Goal: Use online tool/utility: Utilize a website feature to perform a specific function

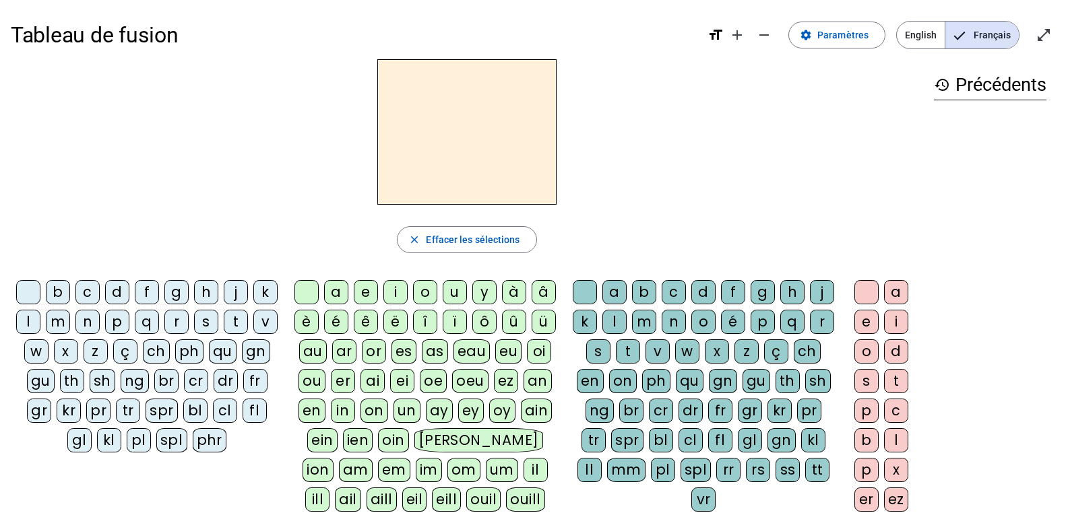
click at [129, 326] on div "p" at bounding box center [117, 322] width 24 height 24
click at [480, 348] on div "eau" at bounding box center [471, 352] width 37 height 24
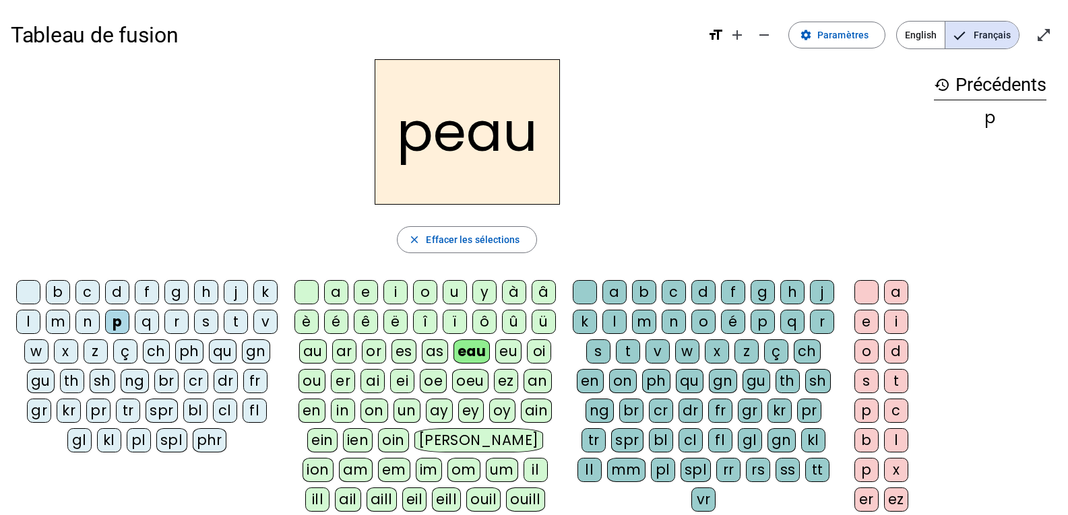
click at [75, 290] on letter-bubble "b" at bounding box center [61, 295] width 30 height 30
click at [218, 323] on div "s" at bounding box center [206, 322] width 24 height 24
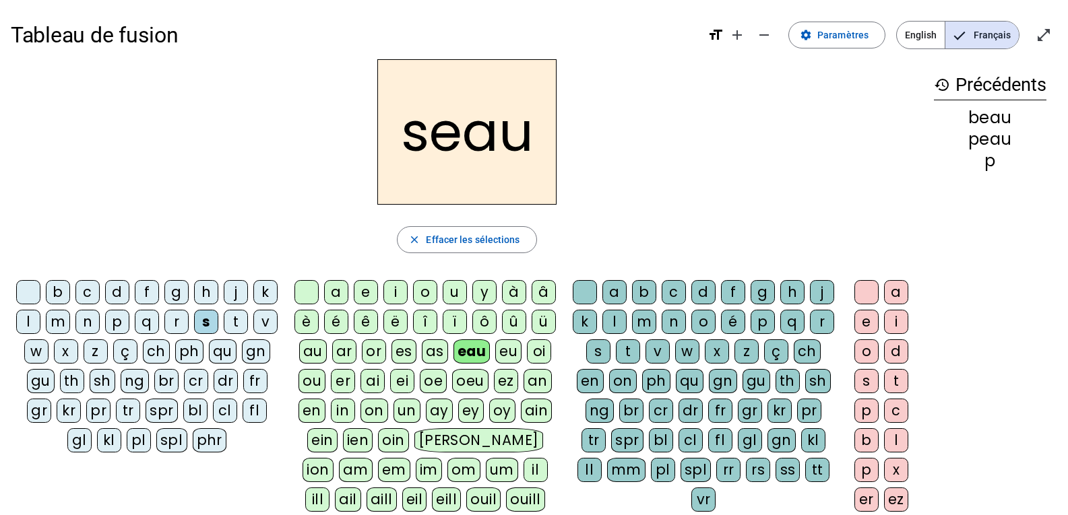
click at [253, 334] on div "v" at bounding box center [265, 322] width 24 height 24
click at [40, 289] on div at bounding box center [28, 292] width 24 height 24
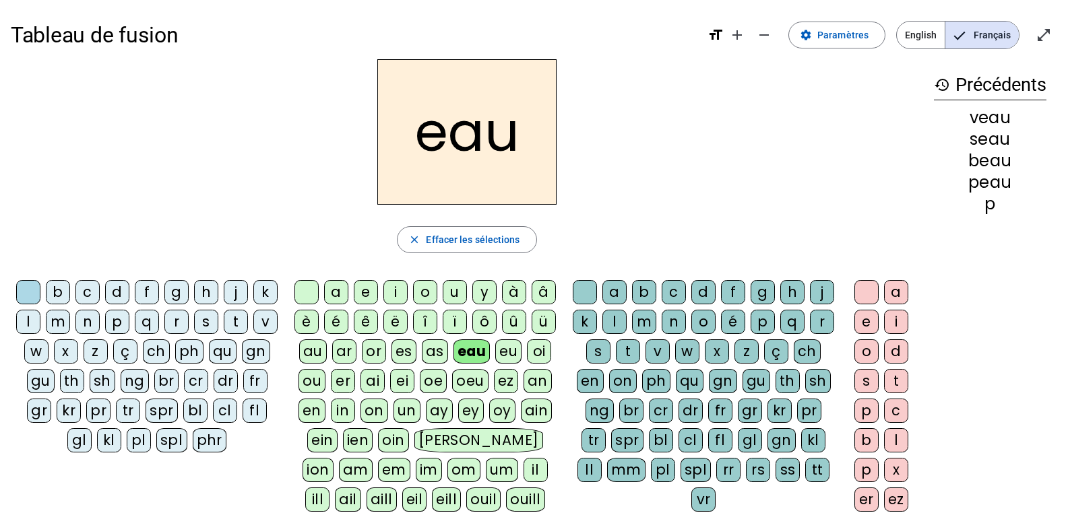
click at [321, 356] on div "au" at bounding box center [313, 352] width 28 height 24
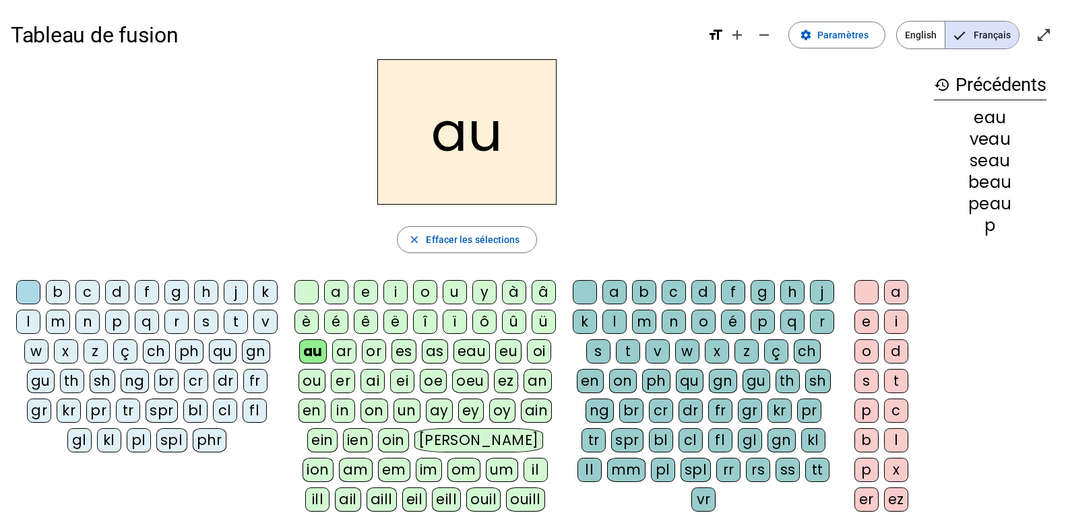
click at [729, 349] on div "x" at bounding box center [717, 352] width 24 height 24
click at [224, 334] on div "t" at bounding box center [236, 322] width 24 height 24
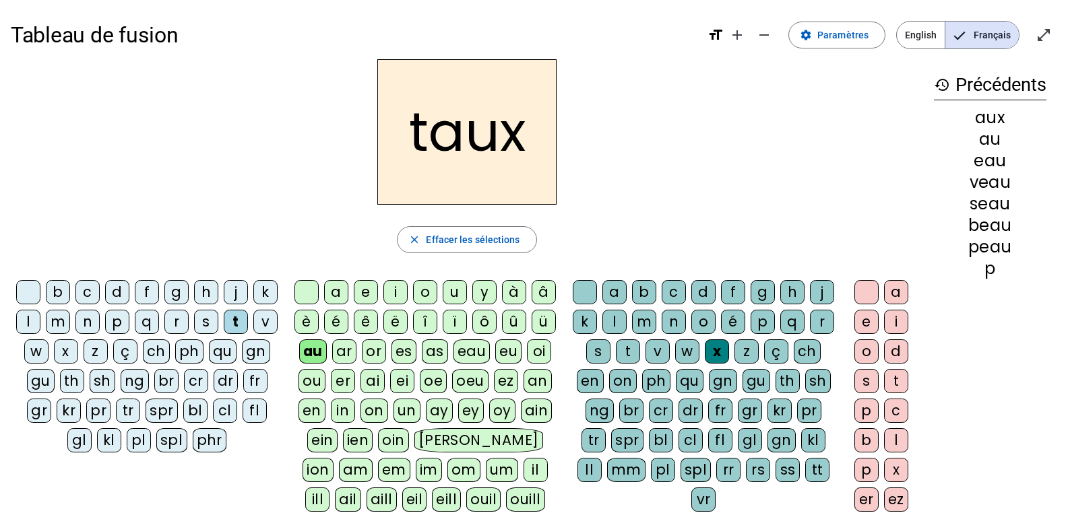
click at [70, 327] on div "m" at bounding box center [58, 322] width 24 height 24
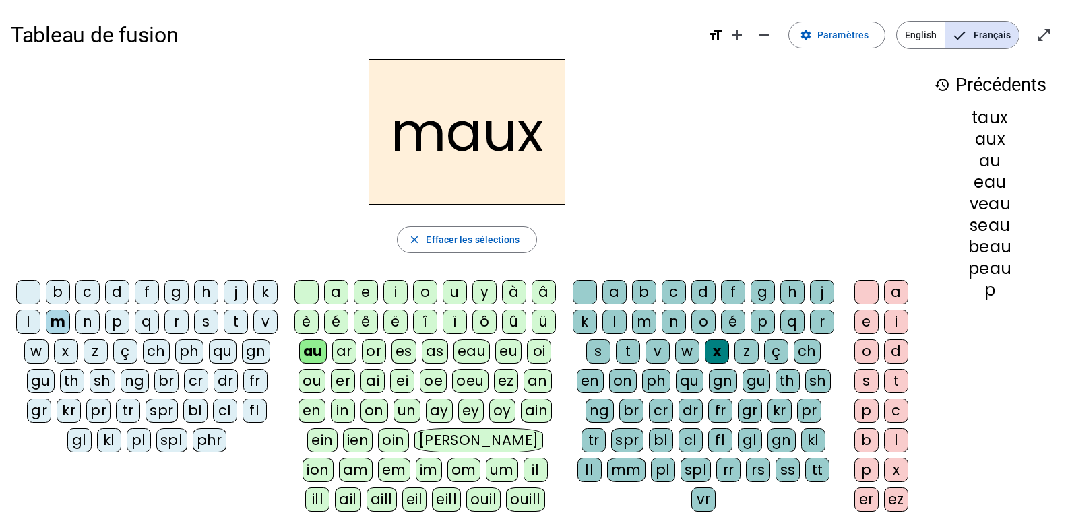
click at [159, 285] on div "f" at bounding box center [147, 292] width 24 height 24
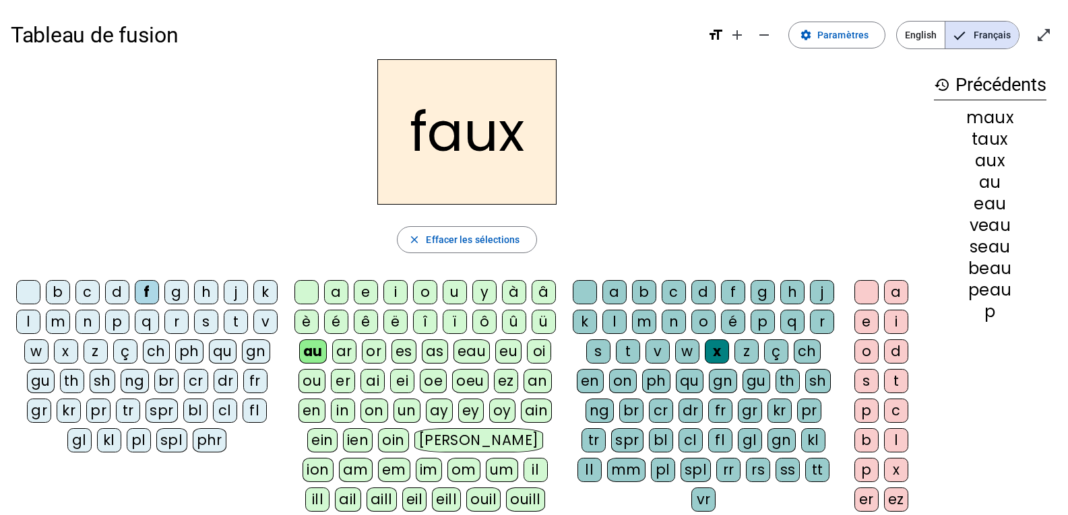
click at [640, 346] on div "t" at bounding box center [628, 352] width 24 height 24
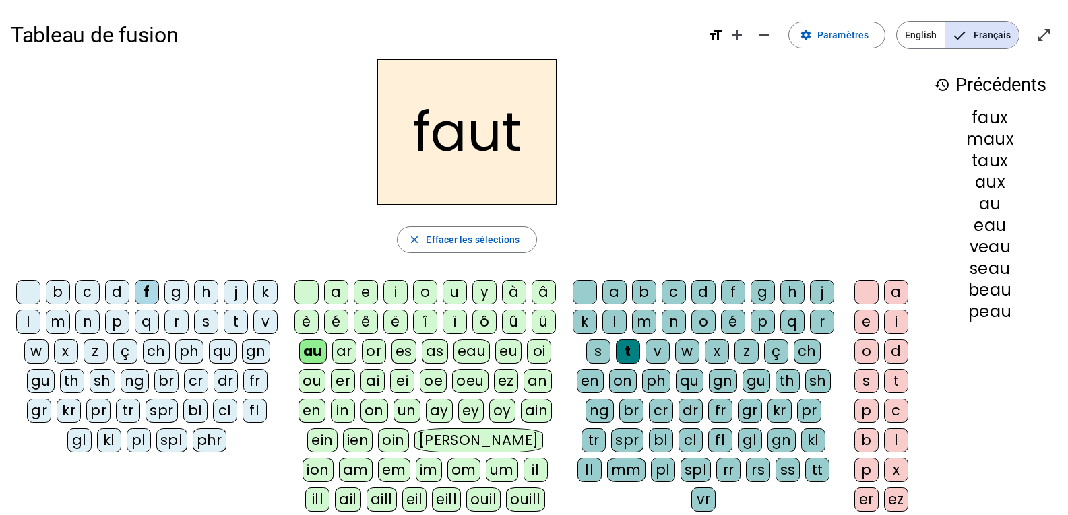
click at [218, 287] on div "h" at bounding box center [206, 292] width 24 height 24
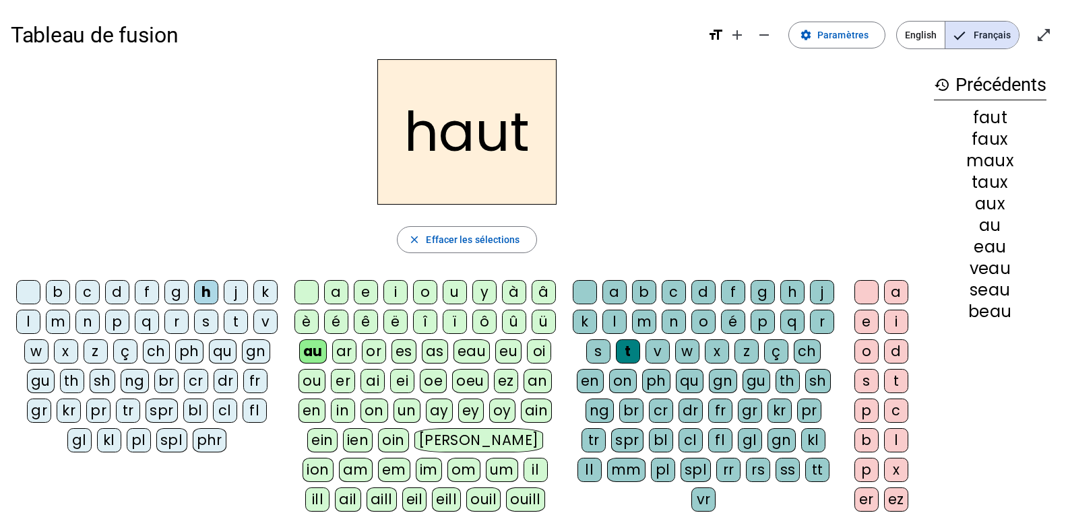
click at [253, 334] on div "v" at bounding box center [265, 322] width 24 height 24
